Goal: Find specific page/section: Find specific page/section

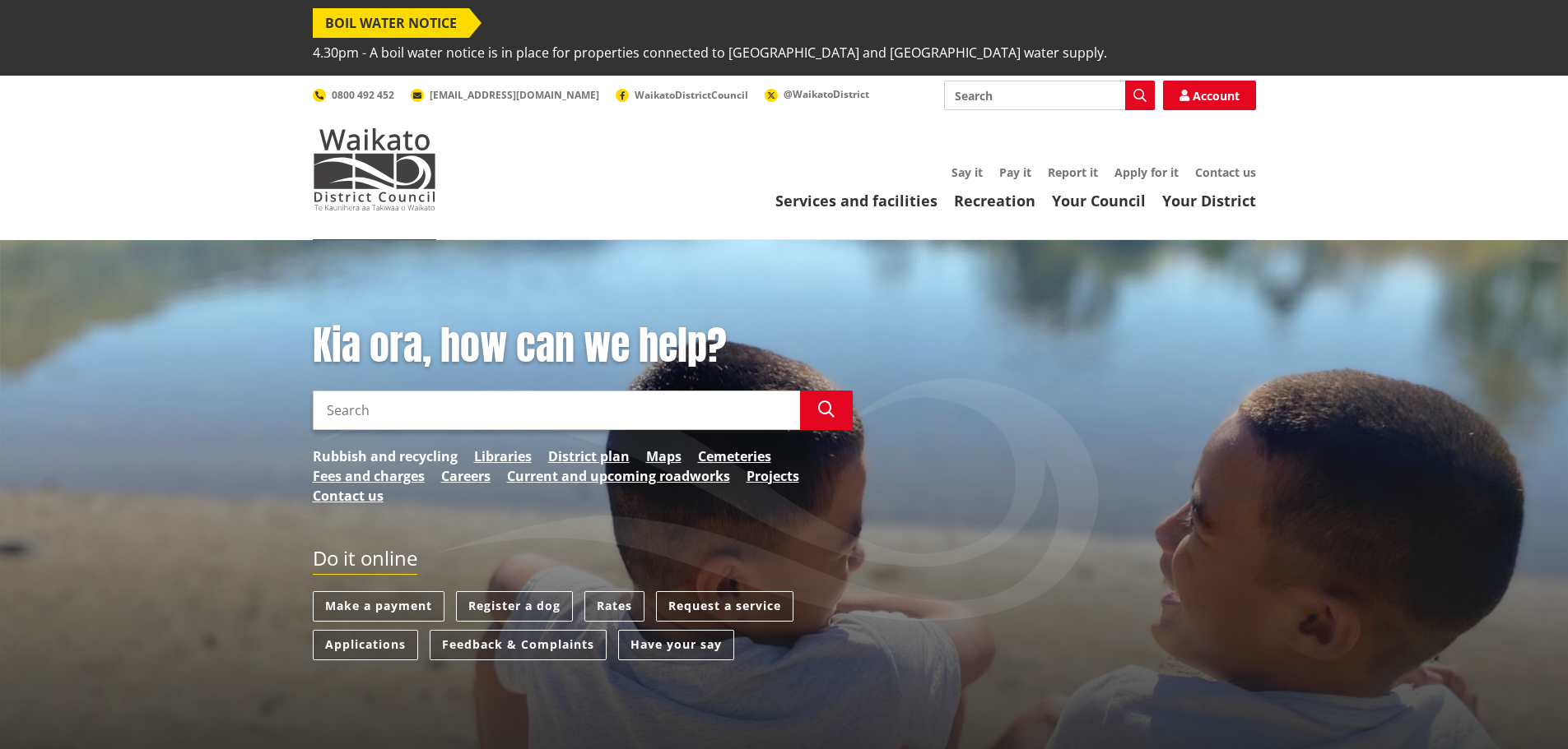
click at [400, 447] on link "Rubbish and recycling" at bounding box center [385, 457] width 145 height 19
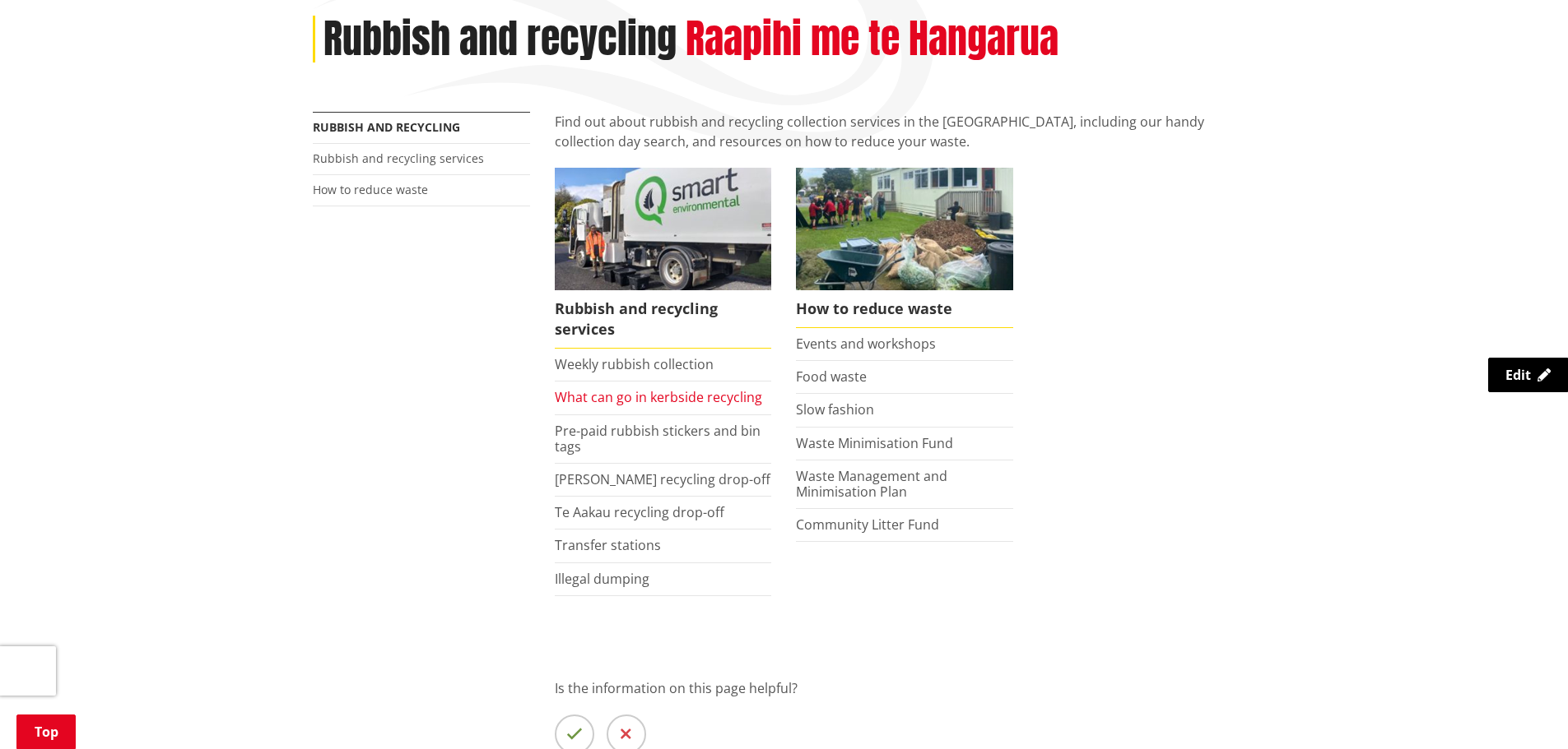
scroll to position [329, 0]
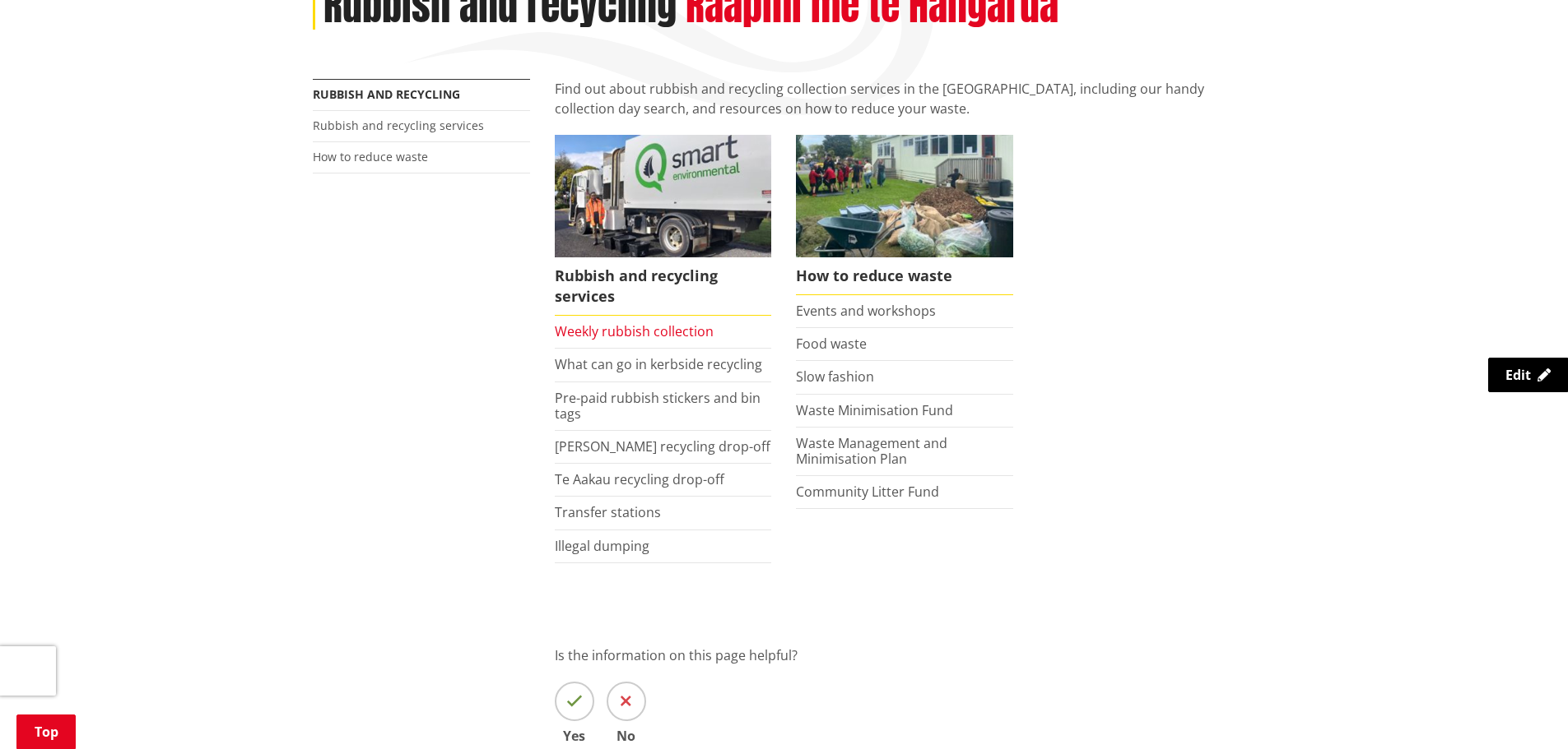
click at [661, 322] on link "Weekly rubbish collection" at bounding box center [633, 331] width 159 height 18
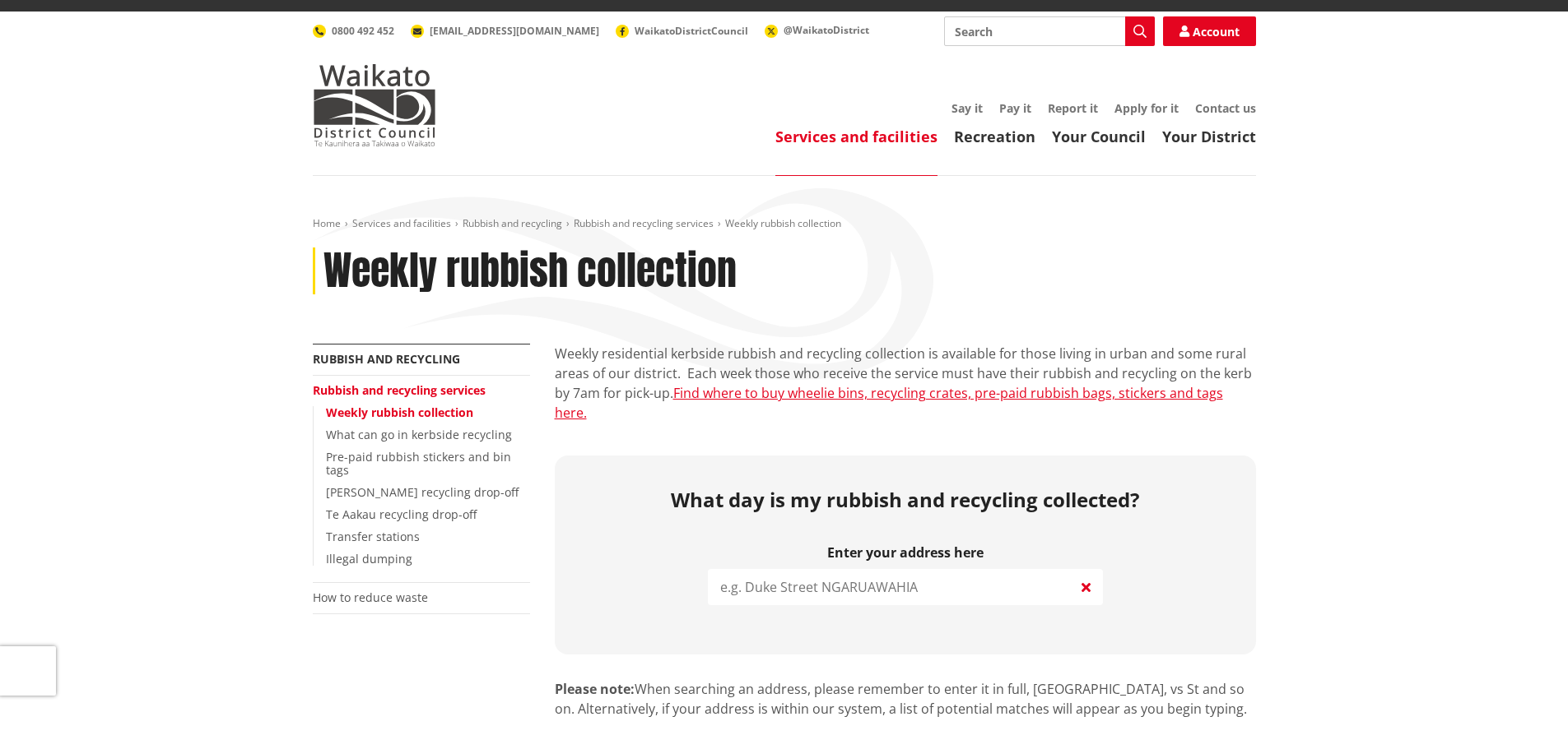
scroll to position [164, 0]
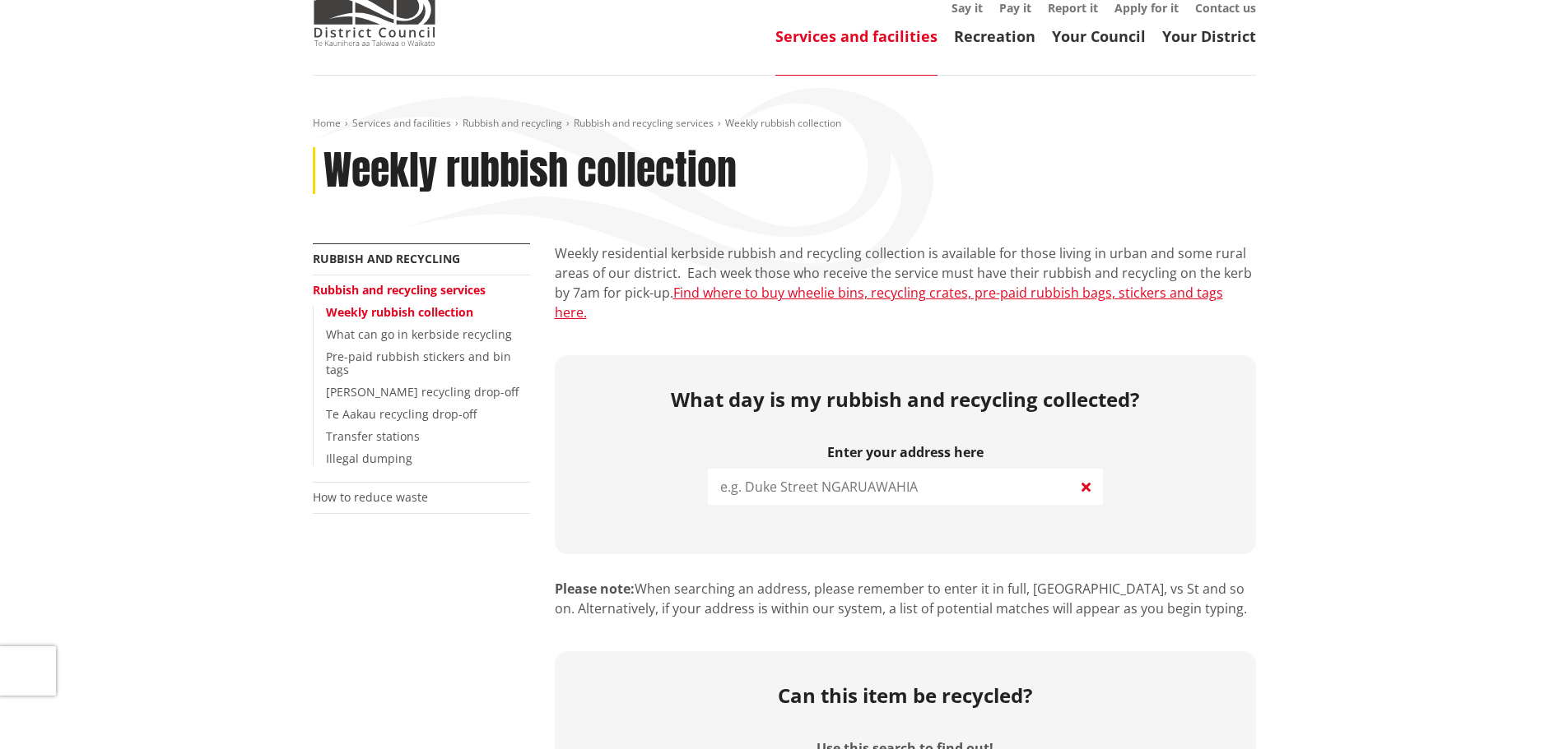
drag, startPoint x: 817, startPoint y: 420, endPoint x: 808, endPoint y: 433, distance: 15.8
click at [813, 469] on input "search" at bounding box center [906, 486] width 395 height 36
click at [807, 469] on input "search" at bounding box center [906, 486] width 395 height 36
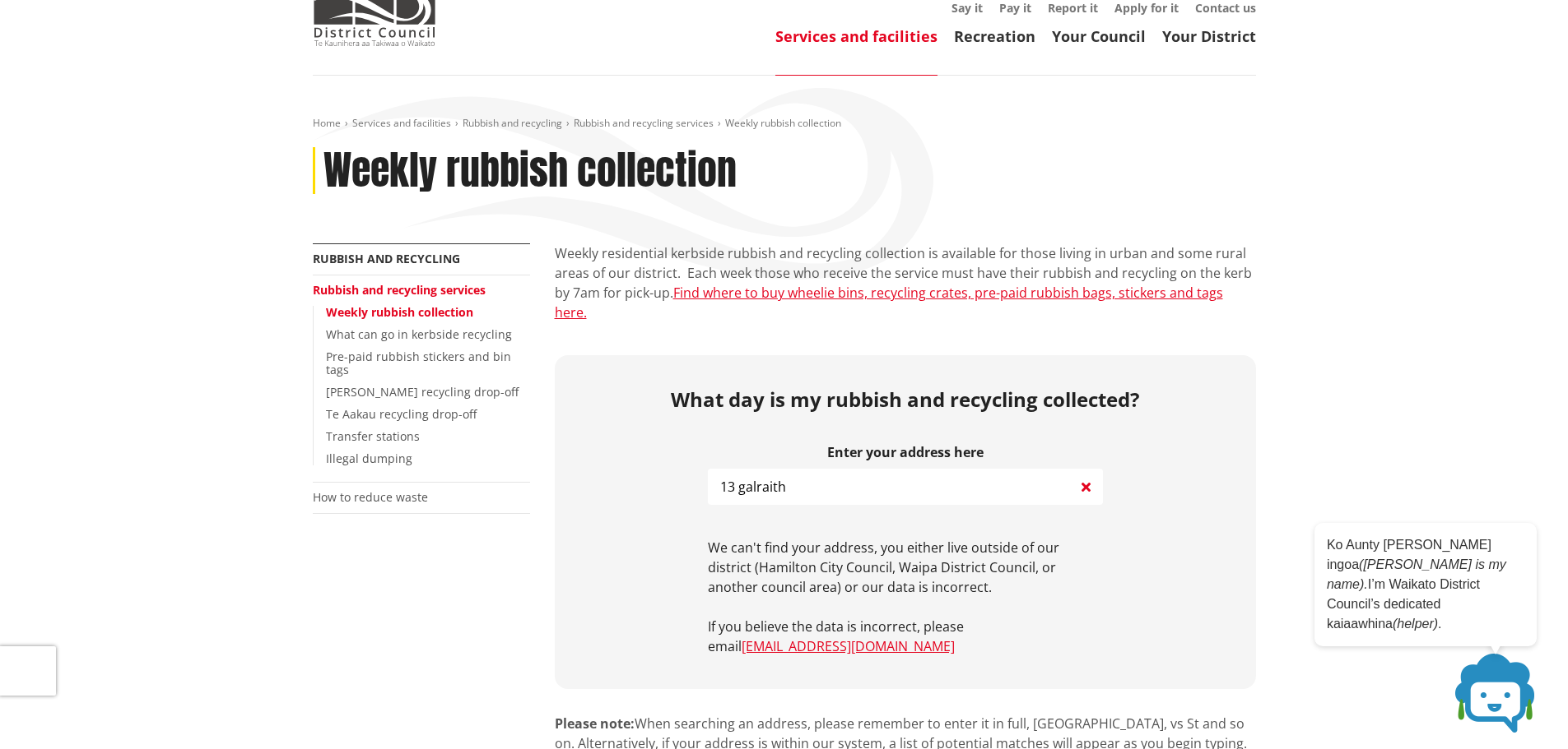
click at [734, 469] on input "13 galraith" at bounding box center [906, 486] width 395 height 36
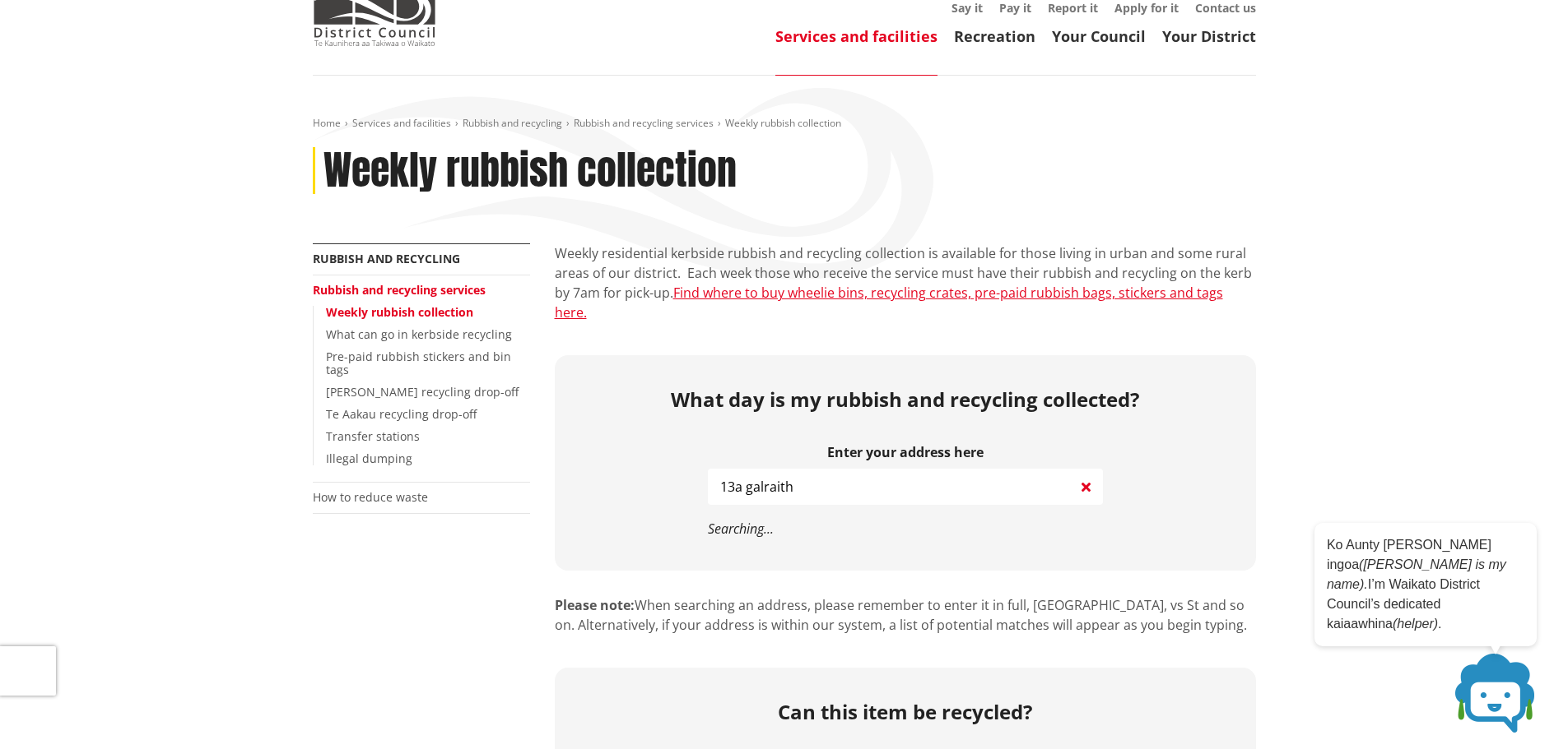
type input "13a galraith"
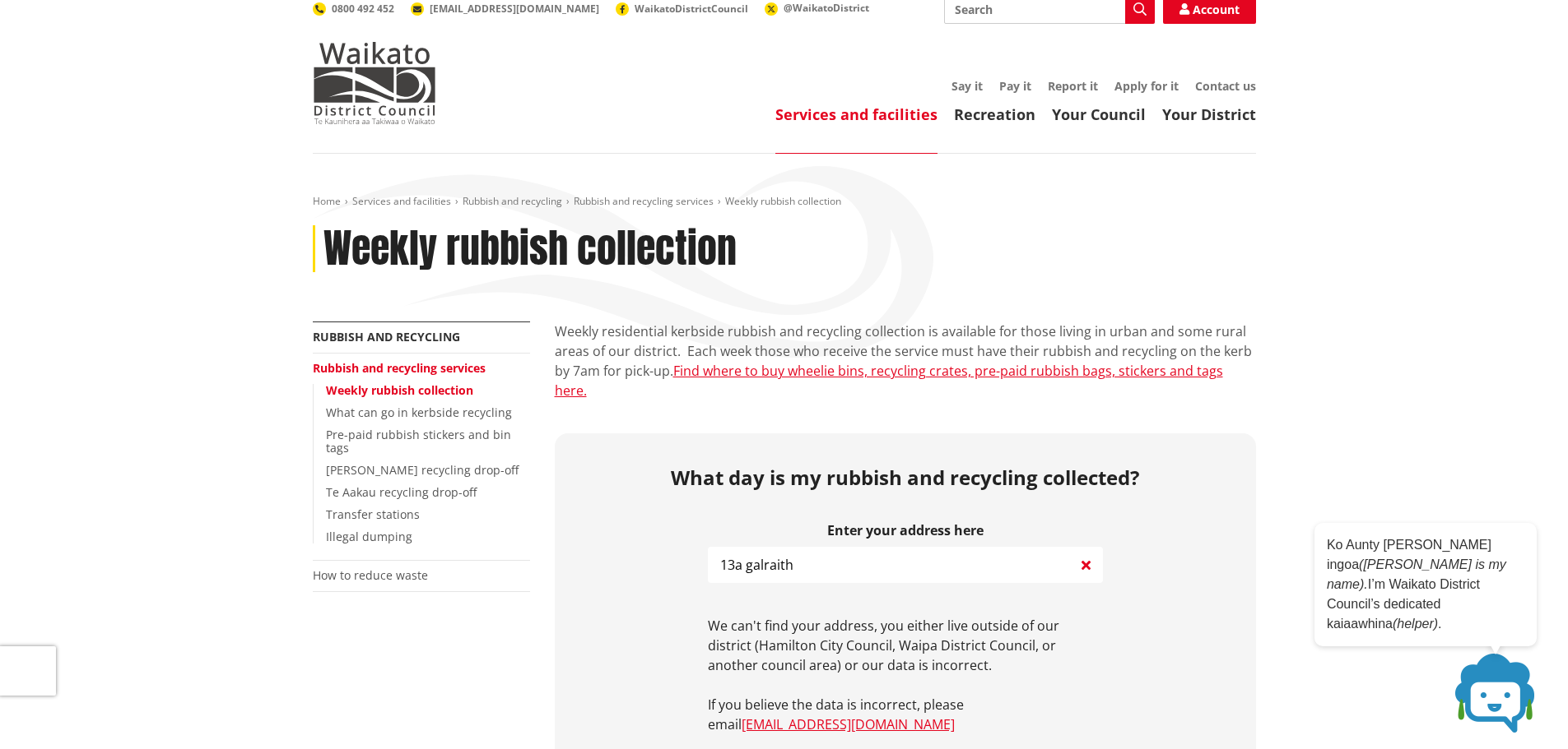
scroll to position [0, 0]
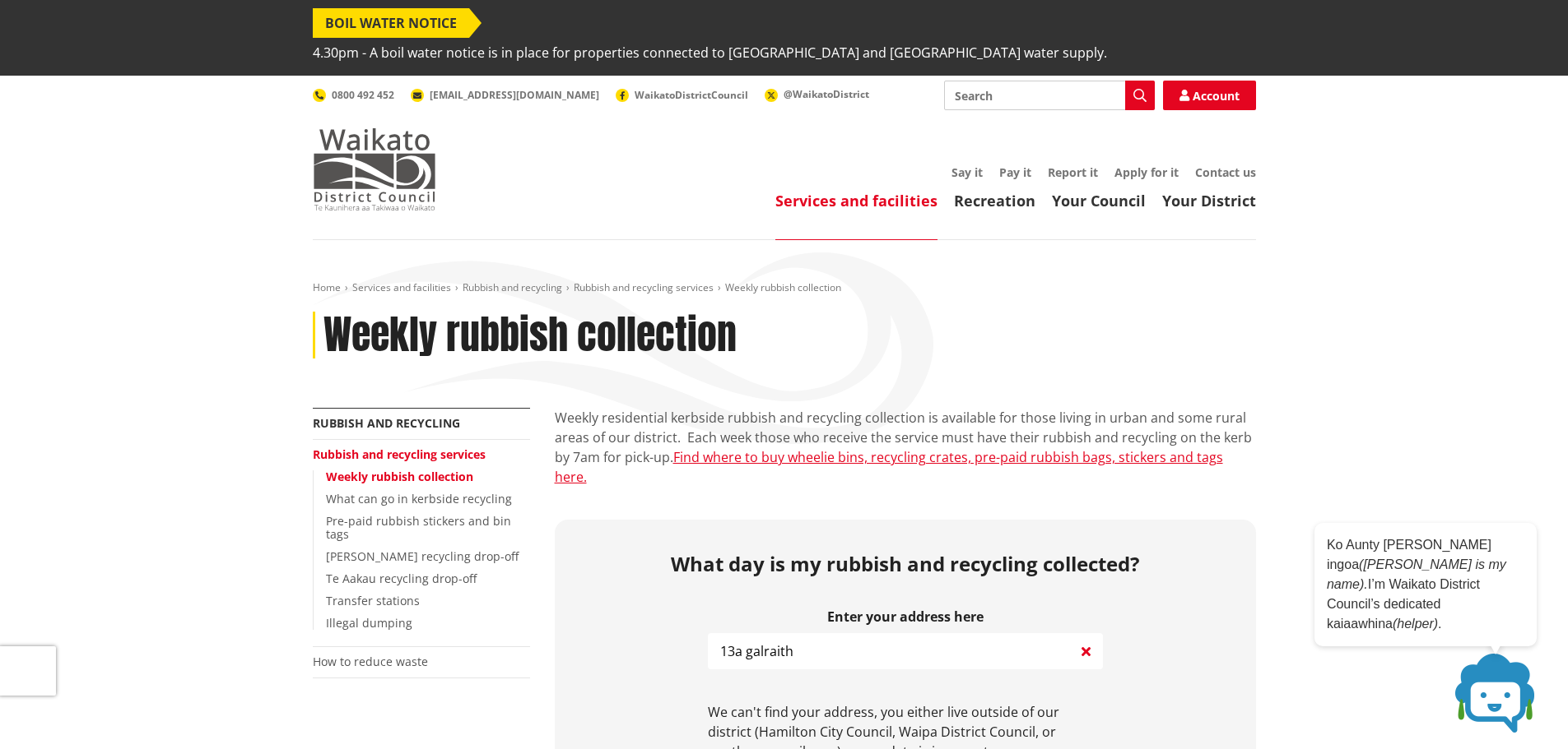
drag, startPoint x: 350, startPoint y: 124, endPoint x: 365, endPoint y: 122, distance: 15.1
click at [350, 128] on img at bounding box center [374, 169] width 124 height 83
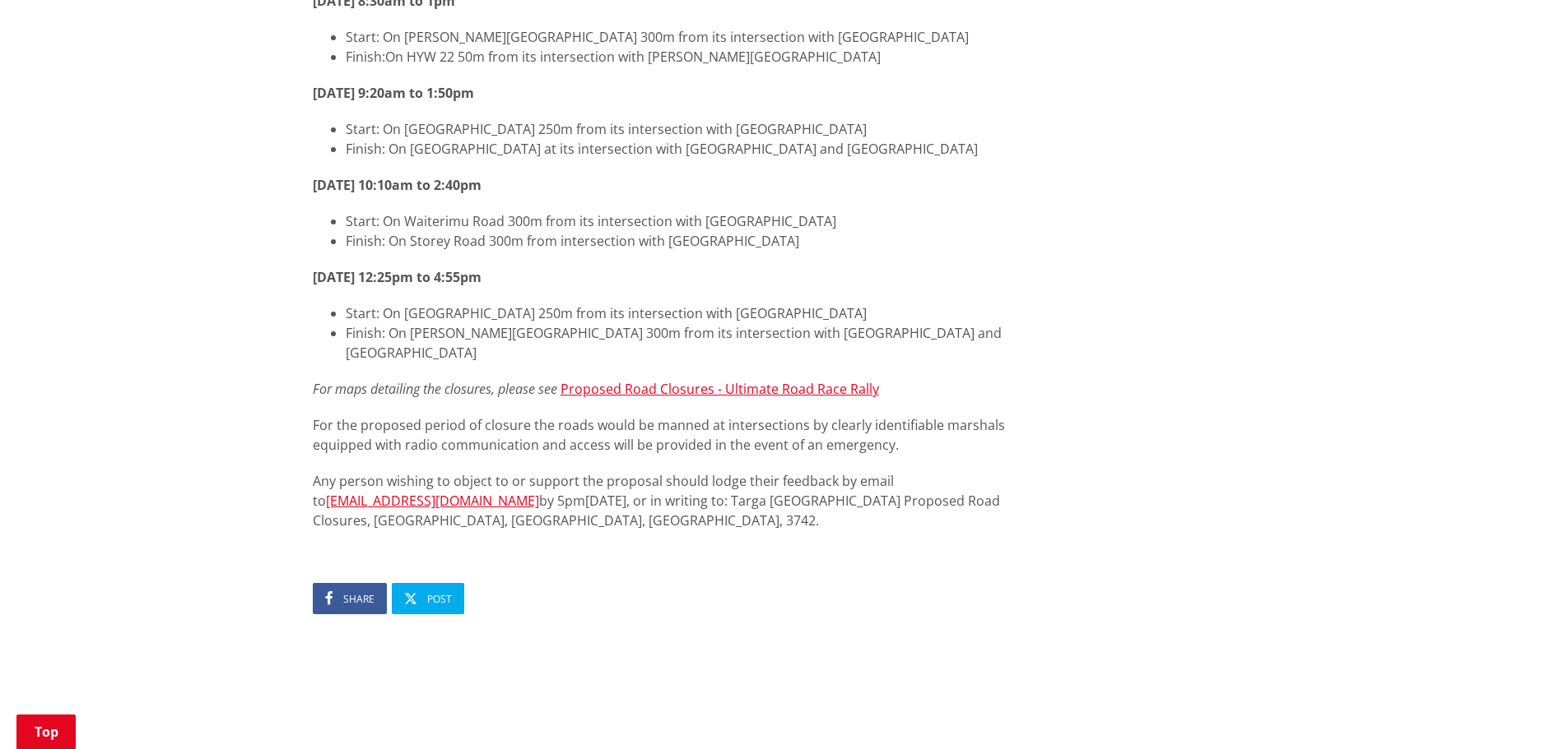
scroll to position [740, 0]
